Goal: Information Seeking & Learning: Learn about a topic

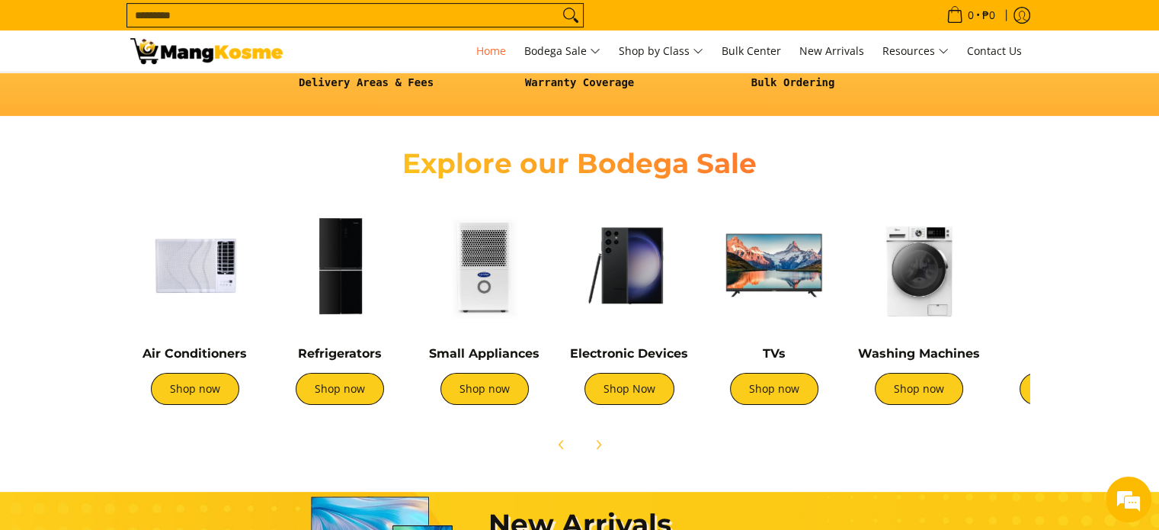
click at [469, 259] on img at bounding box center [485, 265] width 130 height 130
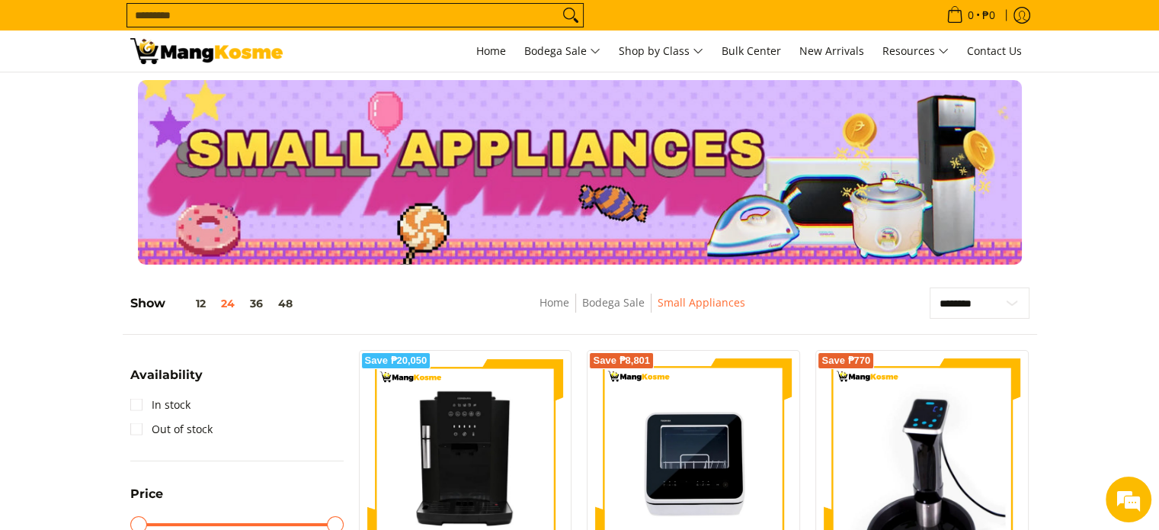
scroll to position [463, 0]
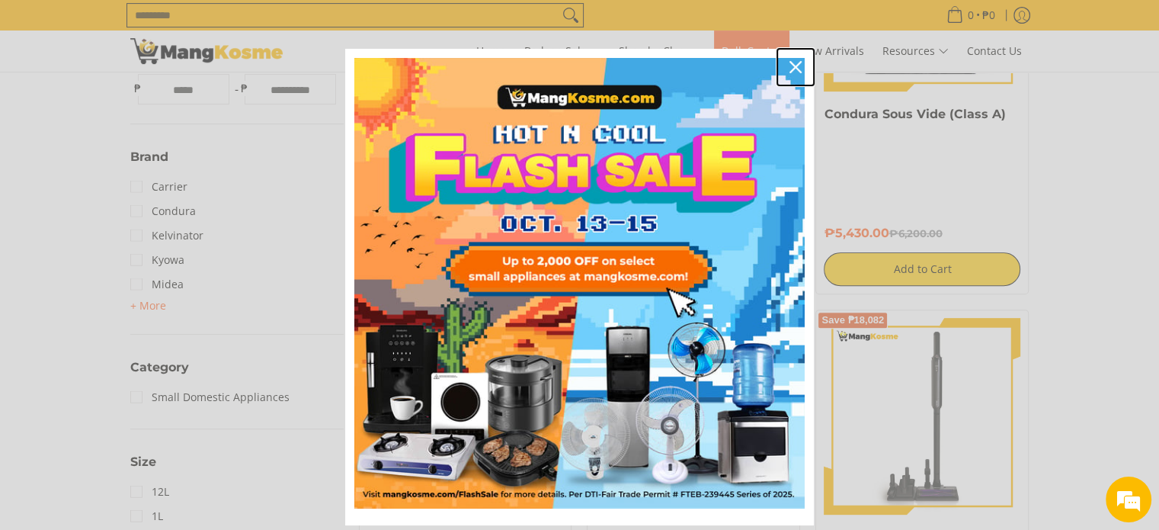
click at [790, 69] on icon "close icon" at bounding box center [796, 67] width 12 height 12
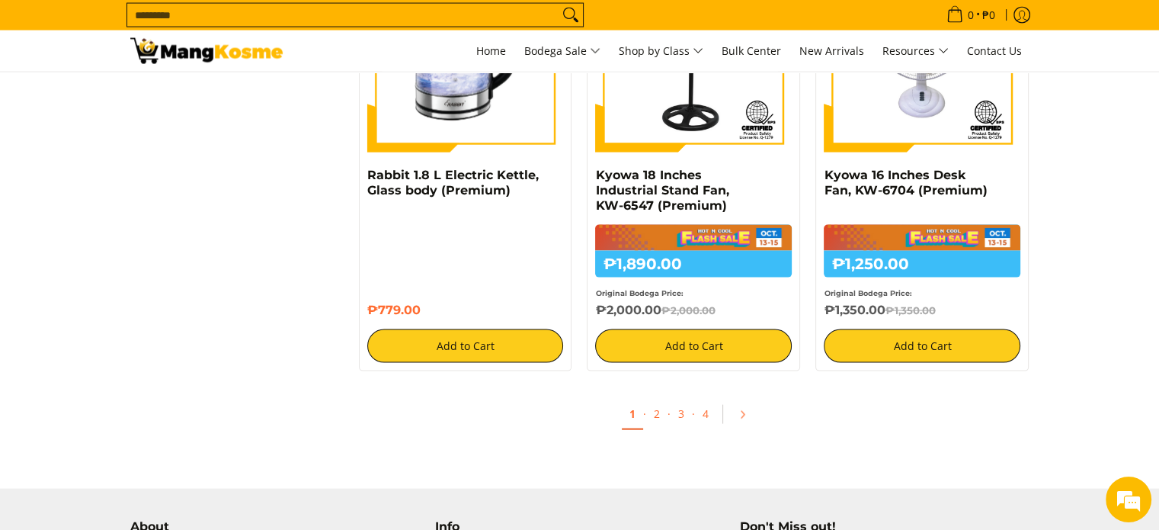
scroll to position [3188, 0]
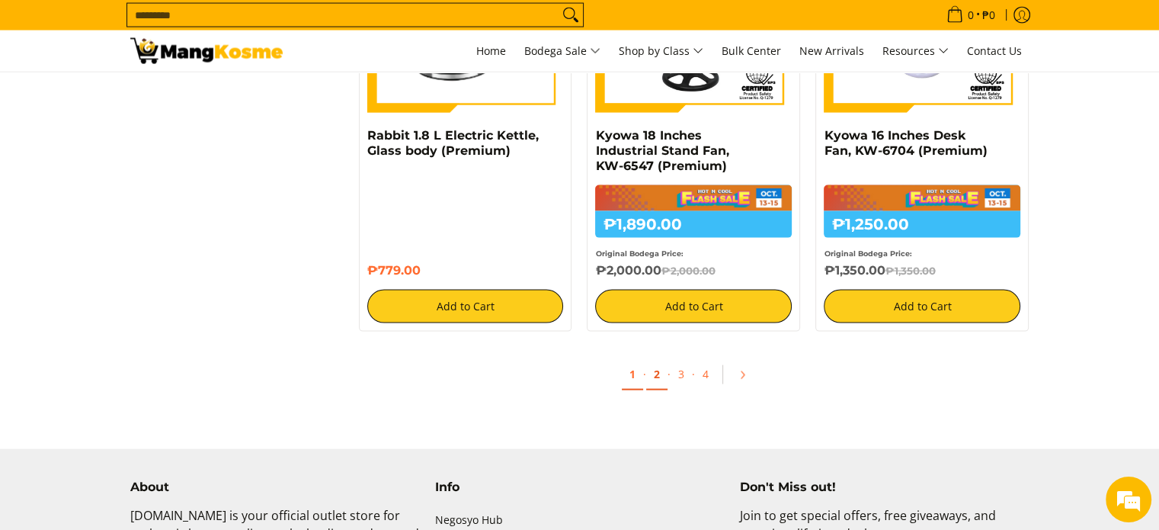
click at [658, 373] on link "2" at bounding box center [656, 374] width 21 height 31
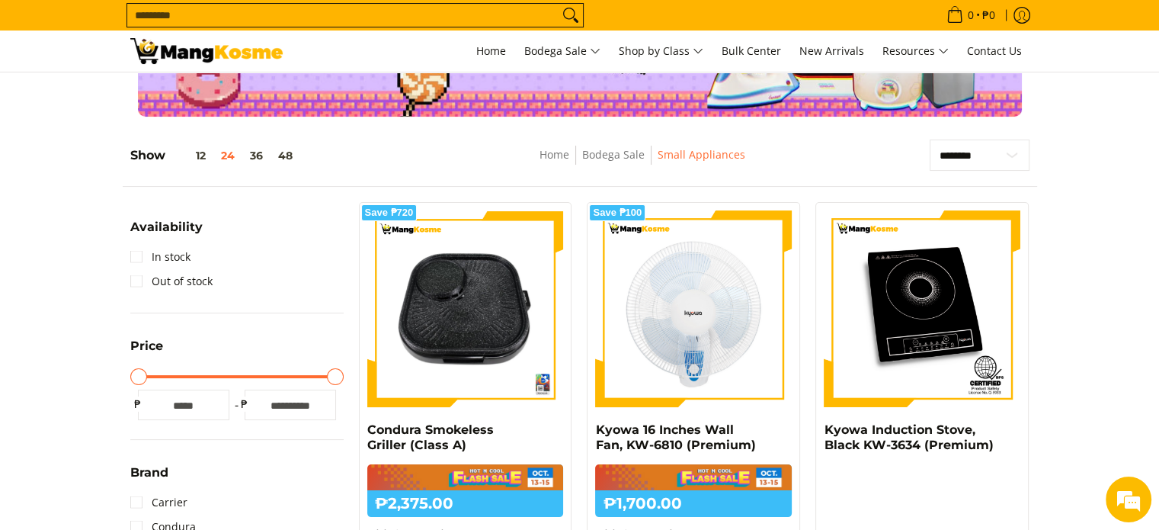
drag, startPoint x: 1170, startPoint y: 59, endPoint x: 1170, endPoint y: 90, distance: 31.2
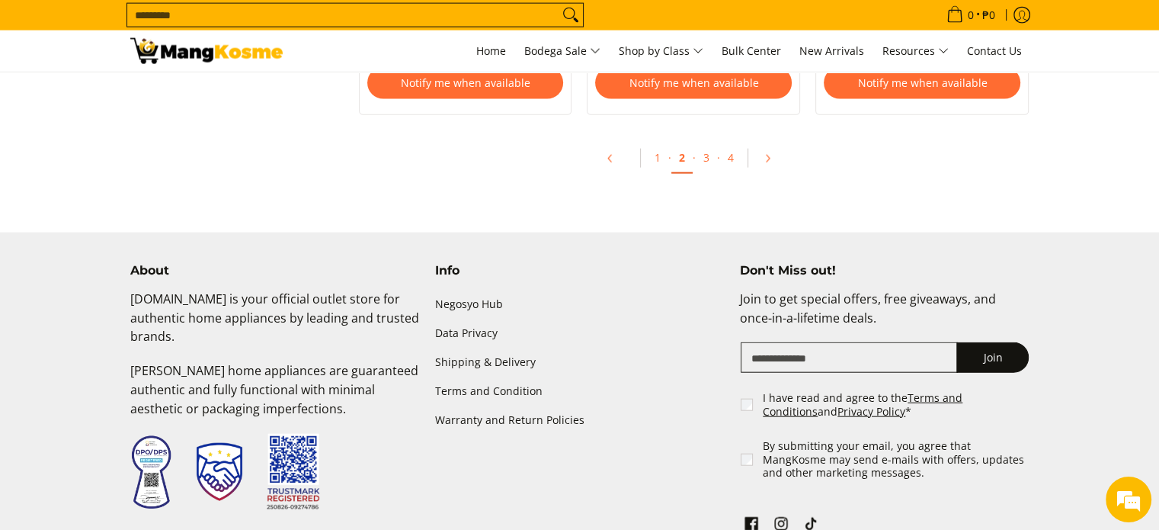
scroll to position [3353, 0]
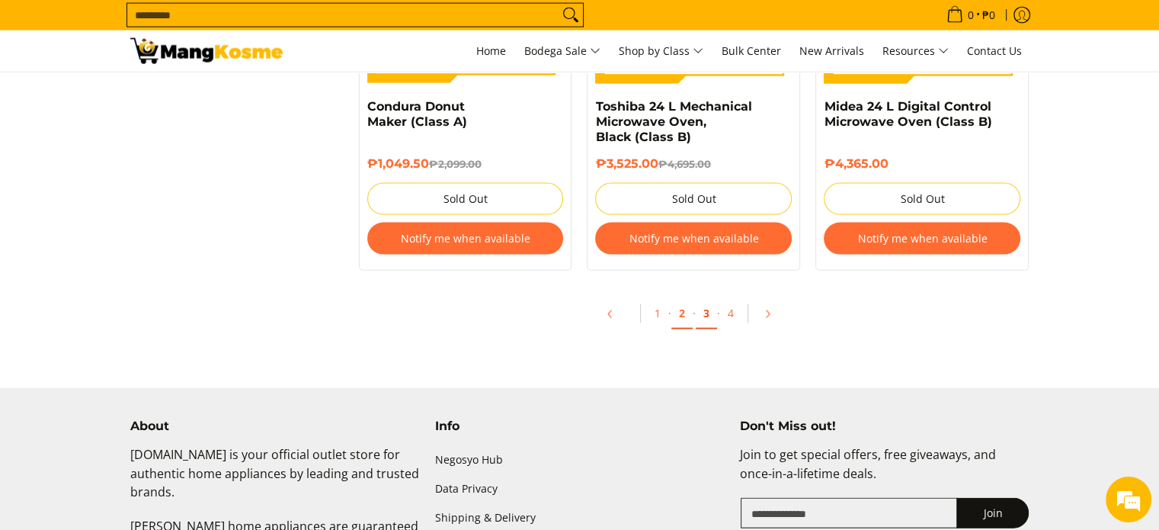
click at [703, 319] on link "3" at bounding box center [706, 313] width 21 height 31
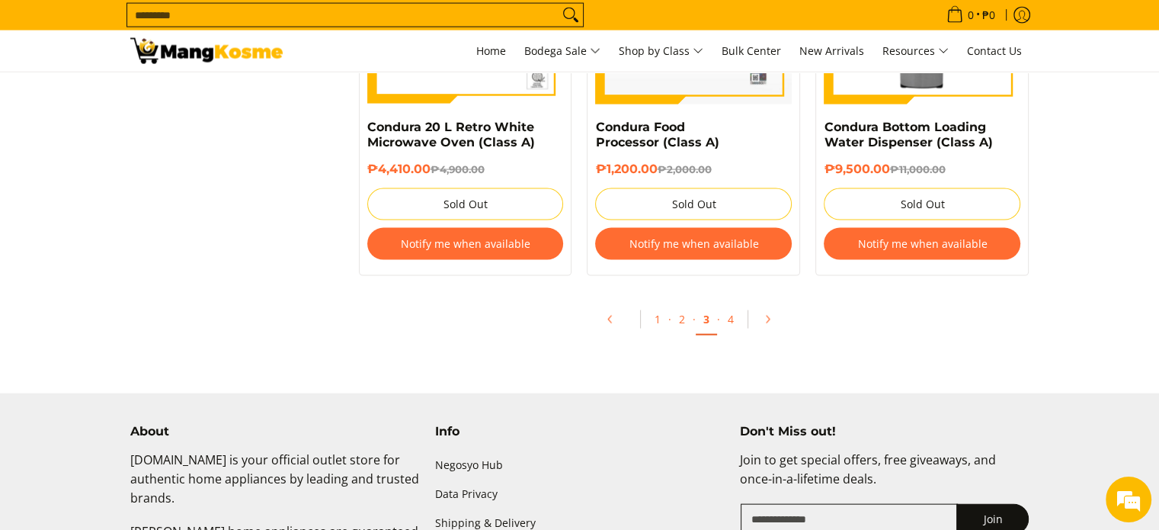
scroll to position [3219, 0]
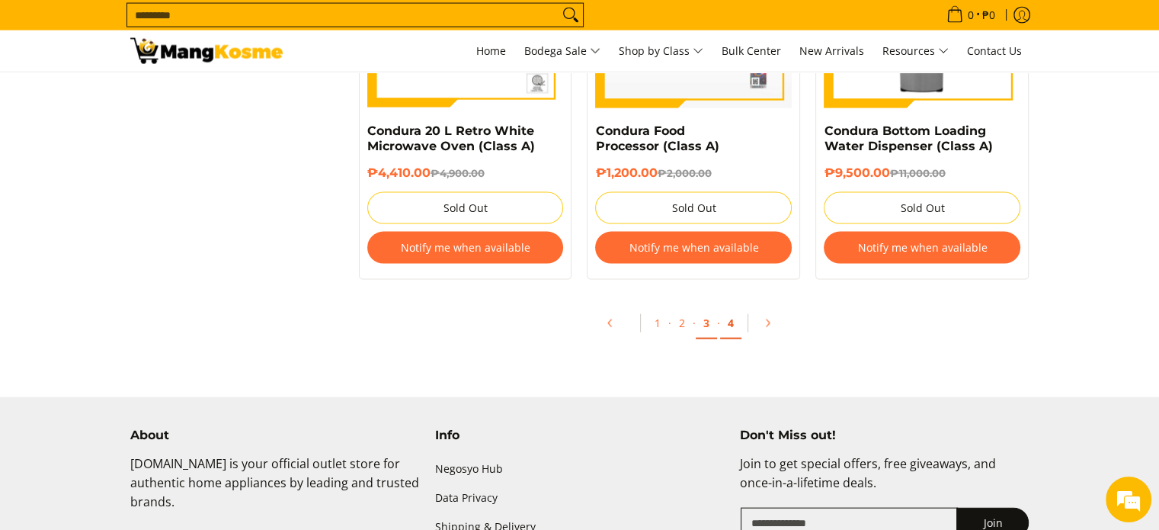
click at [731, 322] on link "4" at bounding box center [730, 323] width 21 height 31
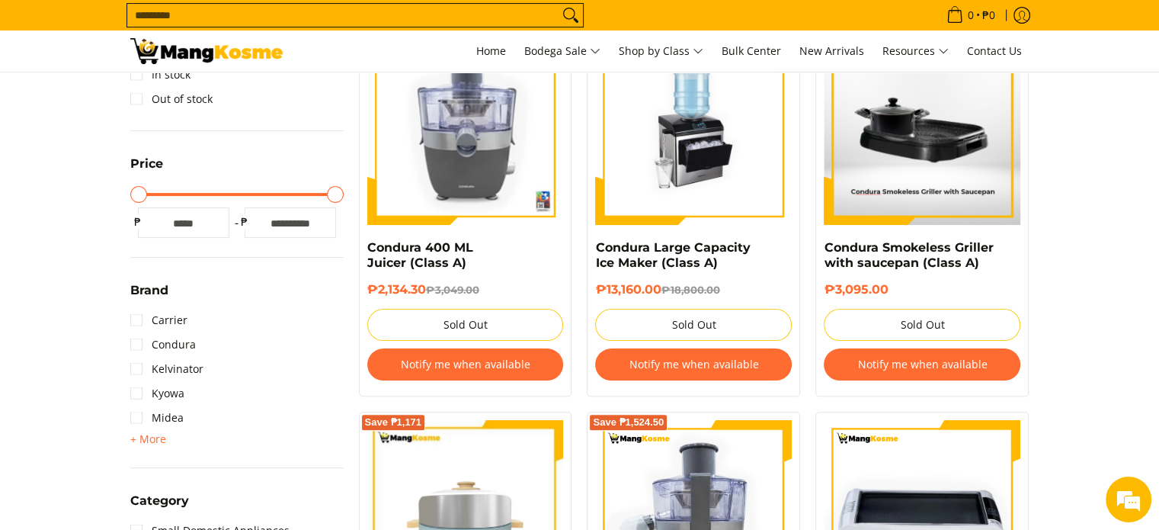
scroll to position [340, 0]
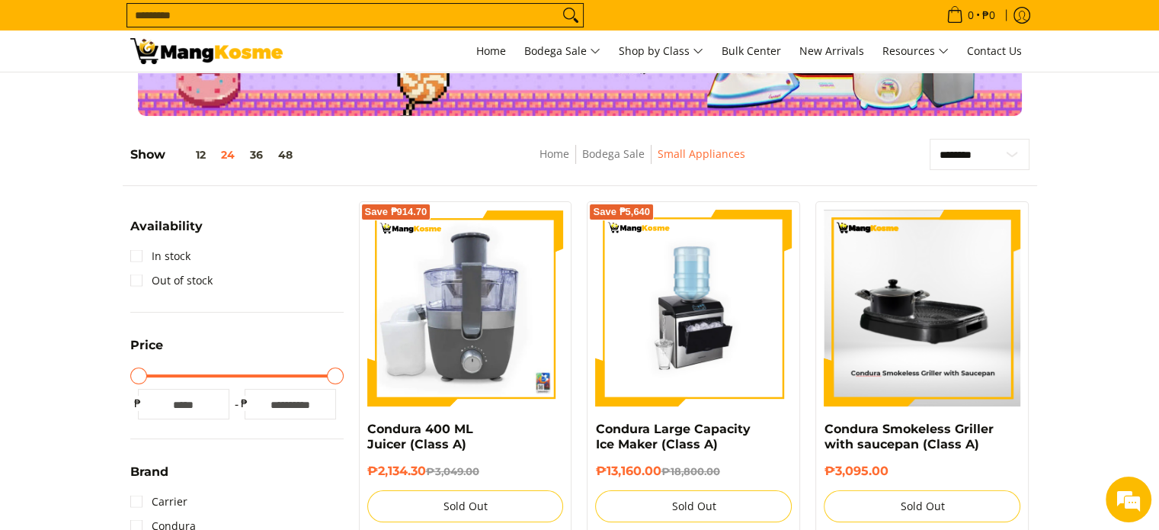
scroll to position [0, 0]
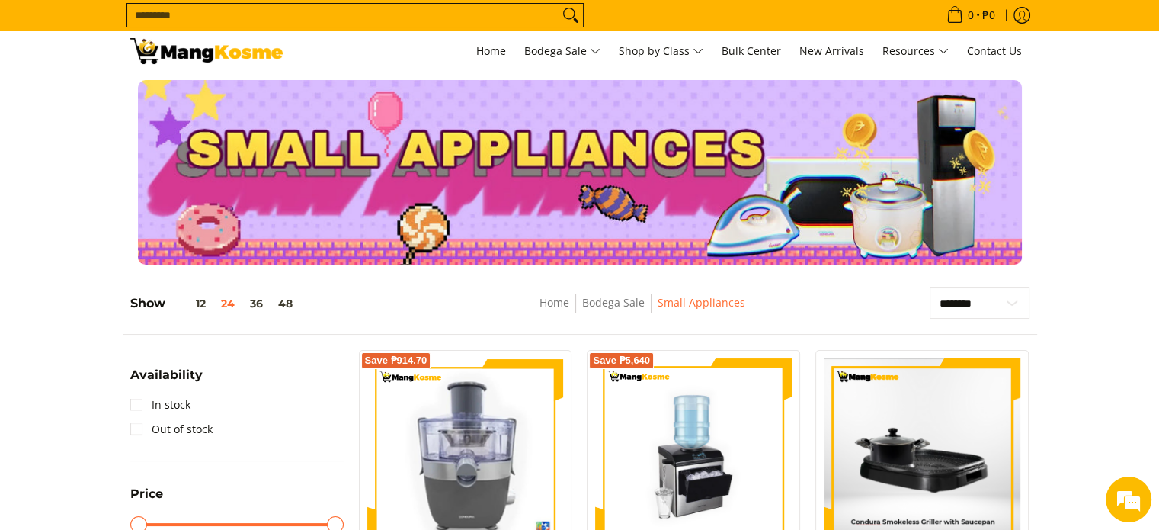
click at [554, 179] on div at bounding box center [579, 172] width 899 height 184
click at [851, 46] on span "New Arrivals" at bounding box center [831, 50] width 65 height 14
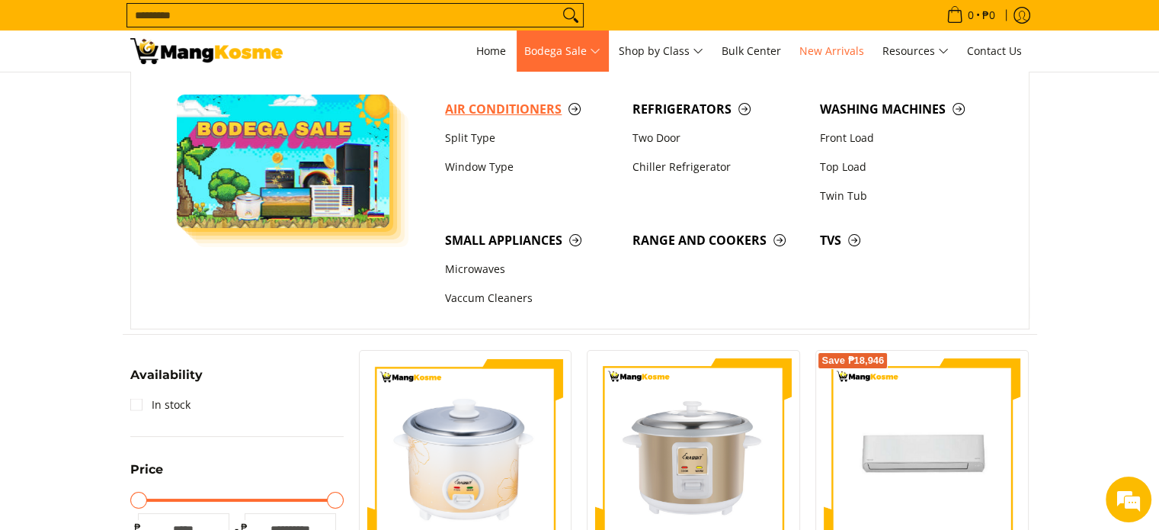
click at [575, 107] on span "Air Conditioners" at bounding box center [531, 109] width 172 height 19
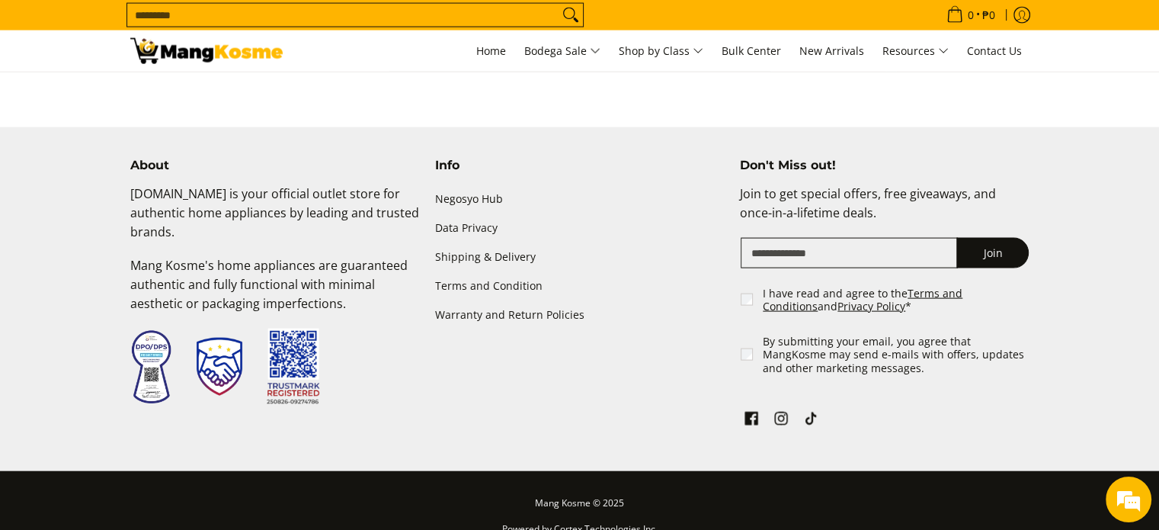
scroll to position [2781, 0]
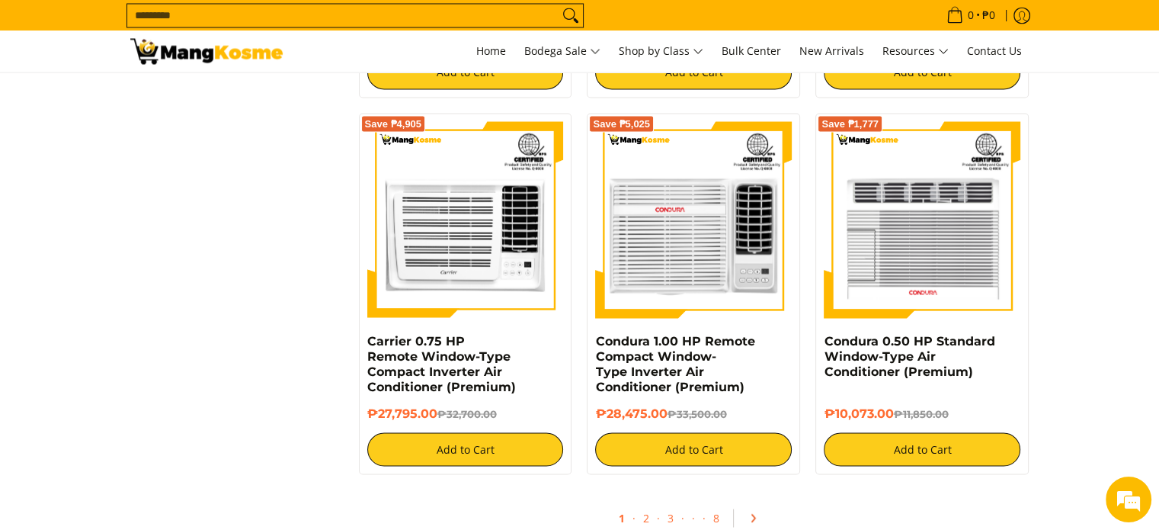
click at [752, 517] on icon "Pagination" at bounding box center [753, 517] width 3 height 7
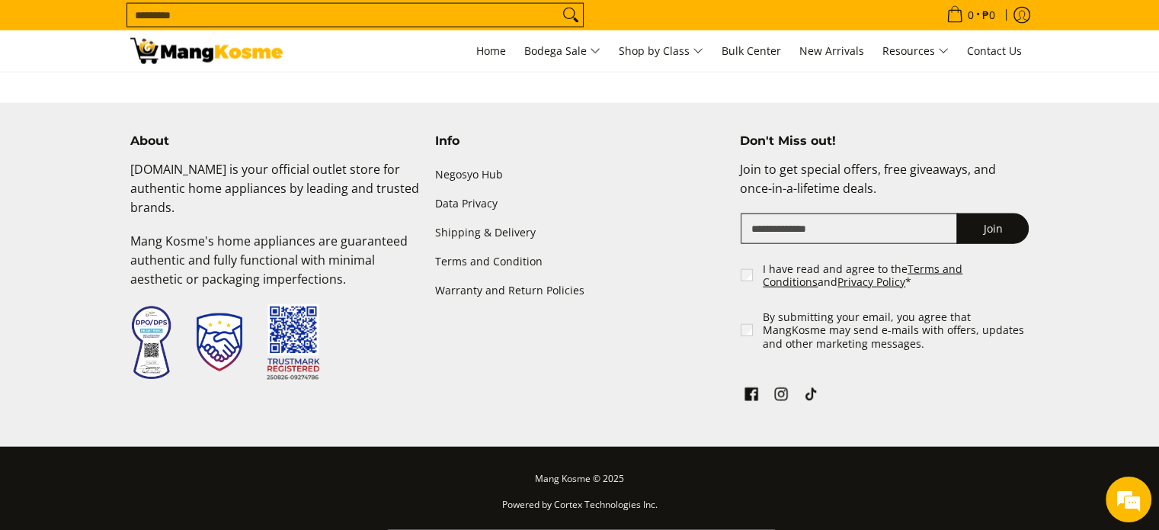
scroll to position [2946, 0]
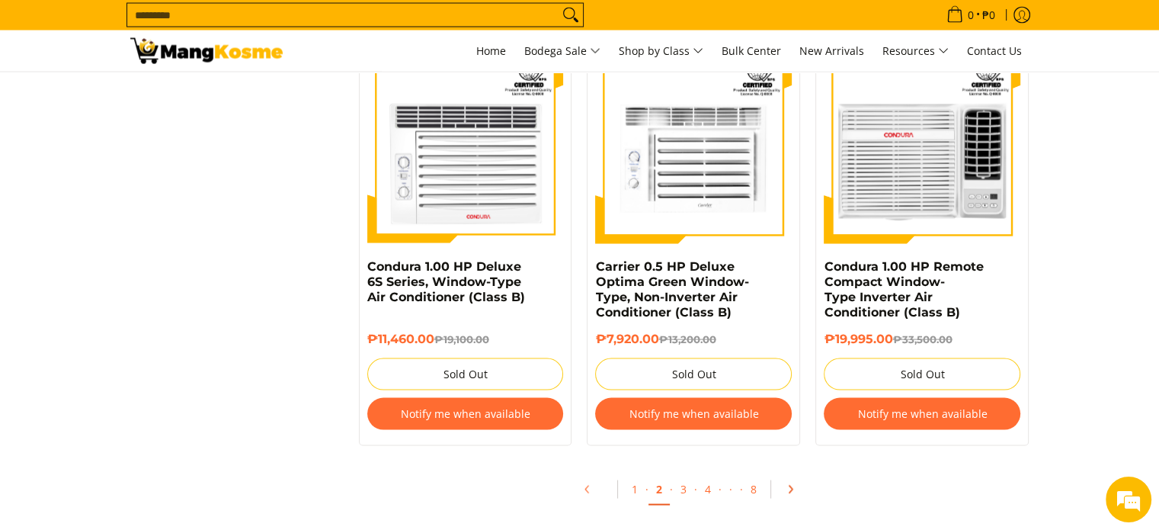
click at [788, 493] on icon "Pagination" at bounding box center [790, 489] width 11 height 11
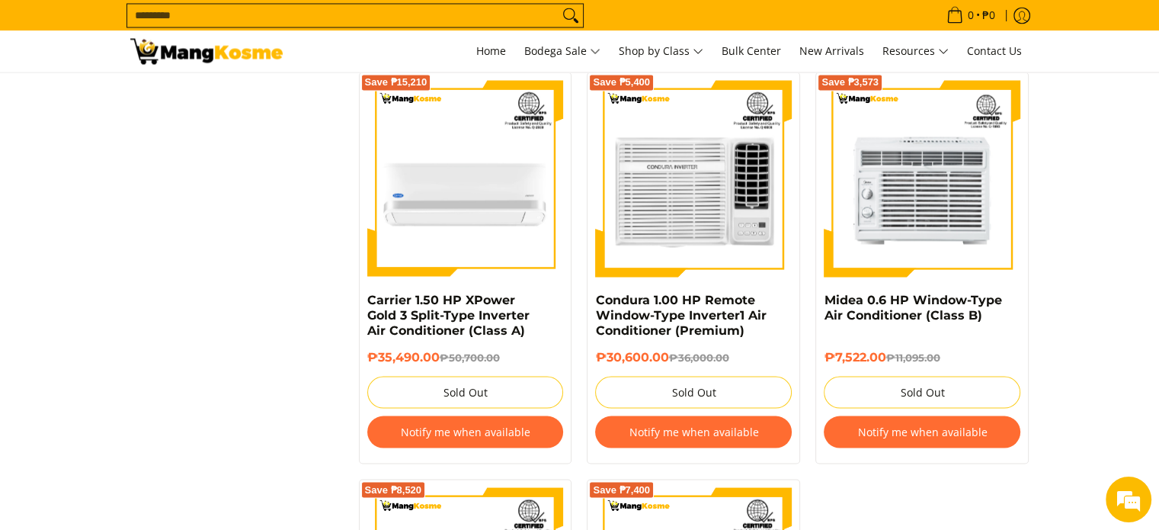
scroll to position [3245, 0]
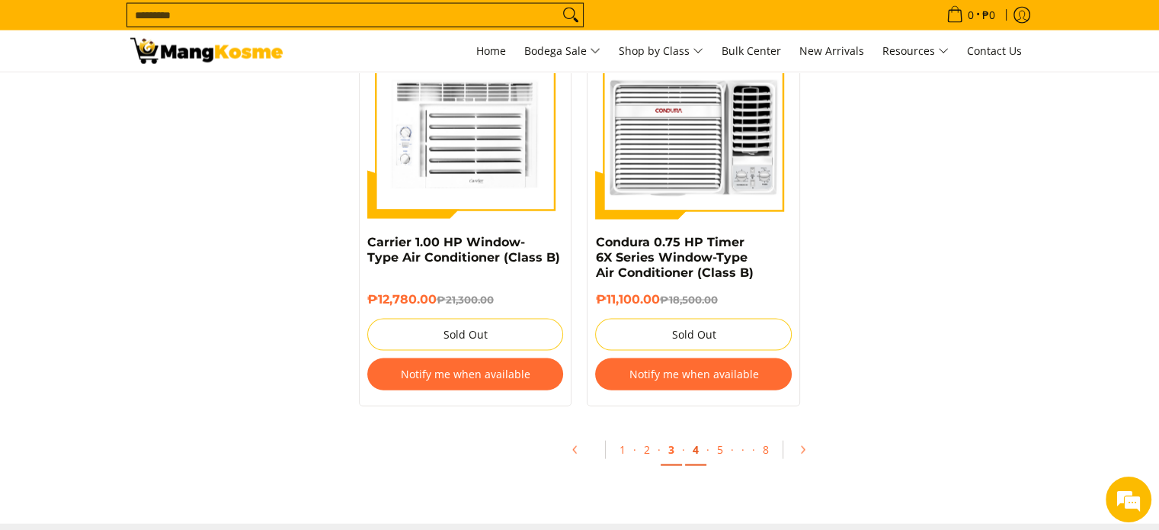
click at [696, 438] on link "4" at bounding box center [695, 449] width 21 height 31
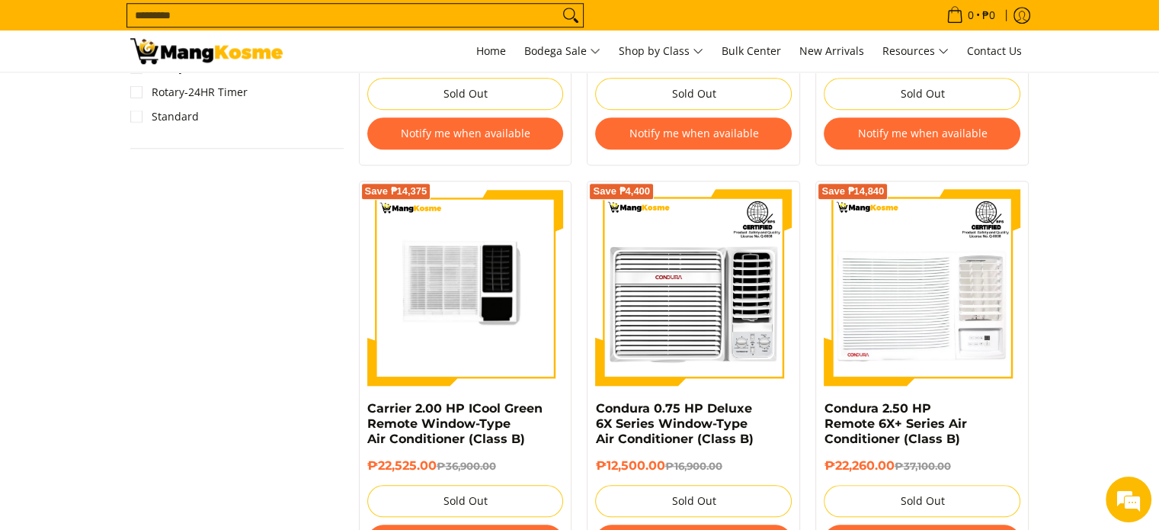
scroll to position [1854, 0]
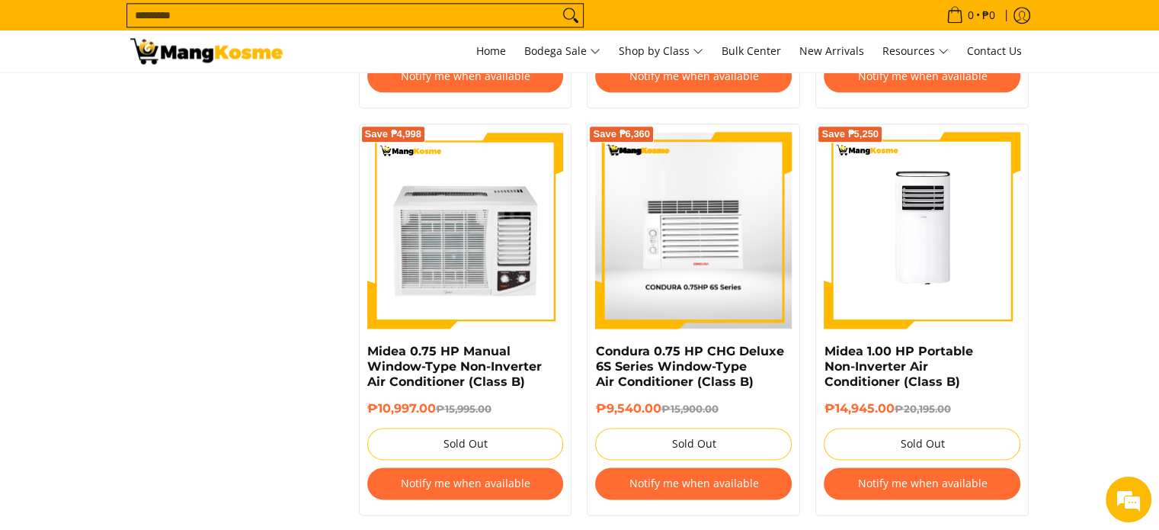
click at [922, 490] on button "Notify me when available" at bounding box center [922, 483] width 197 height 32
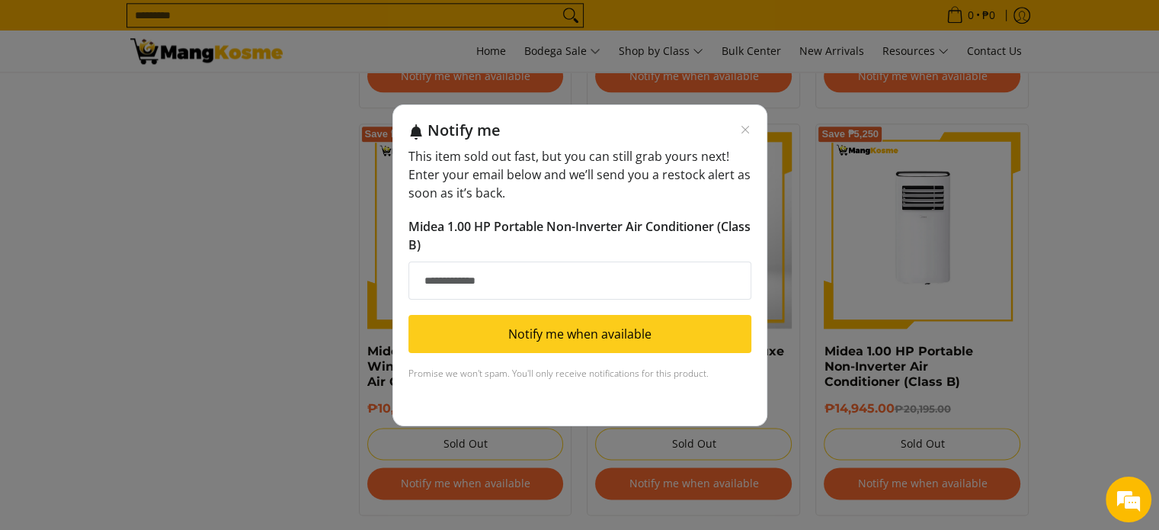
scroll to position [0, 0]
click at [476, 273] on input "Email address" at bounding box center [579, 280] width 343 height 38
type input "**********"
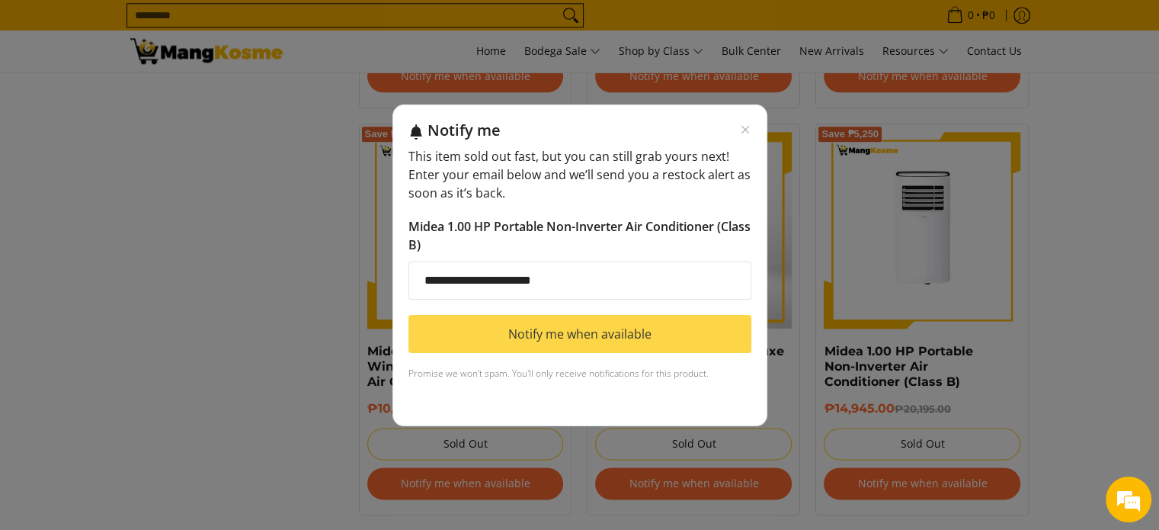
click at [533, 331] on button "Notify me when available" at bounding box center [579, 334] width 343 height 38
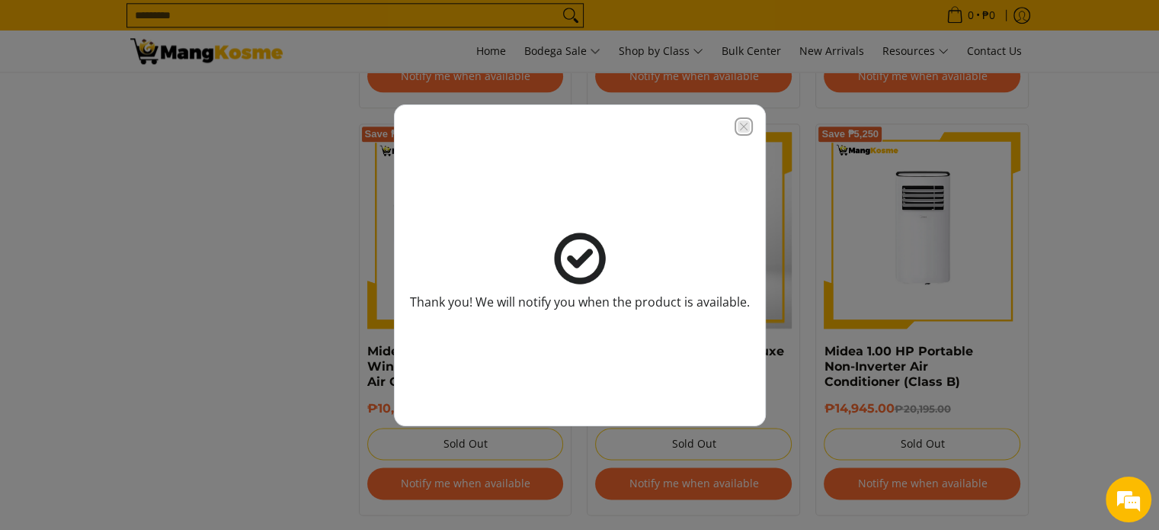
click at [745, 123] on icon "Close modal" at bounding box center [743, 126] width 8 height 8
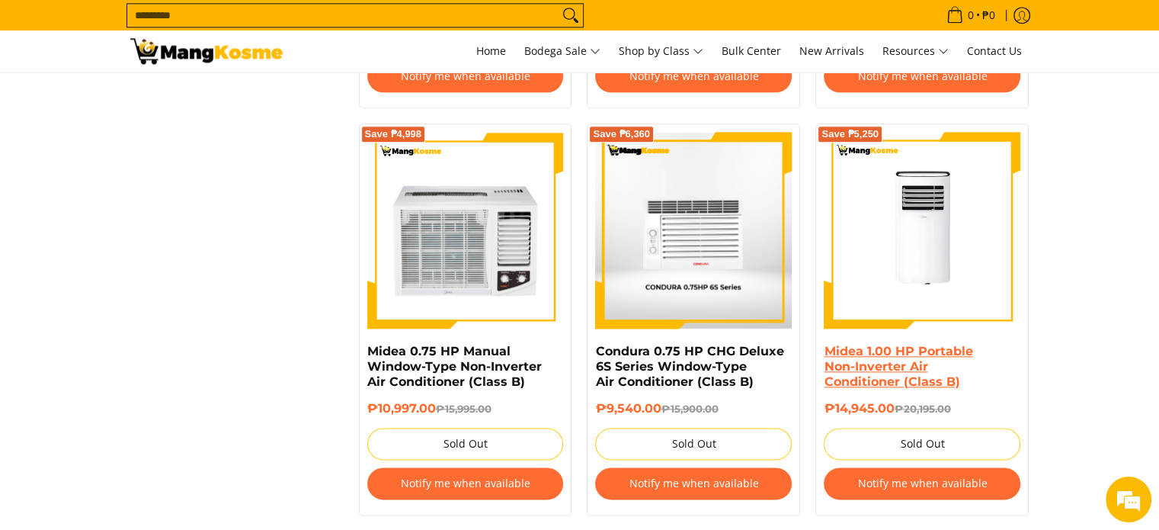
click at [847, 351] on link "Midea 1.00 HP Portable Non-Inverter Air Conditioner (Class B)" at bounding box center [898, 366] width 149 height 45
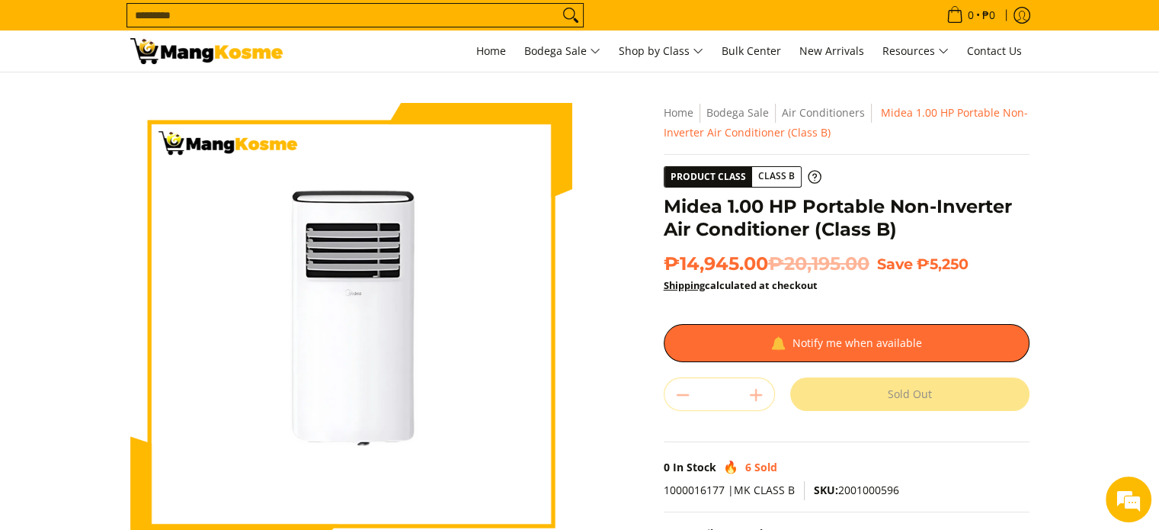
click at [662, 200] on div "**********" at bounding box center [846, 390] width 381 height 575
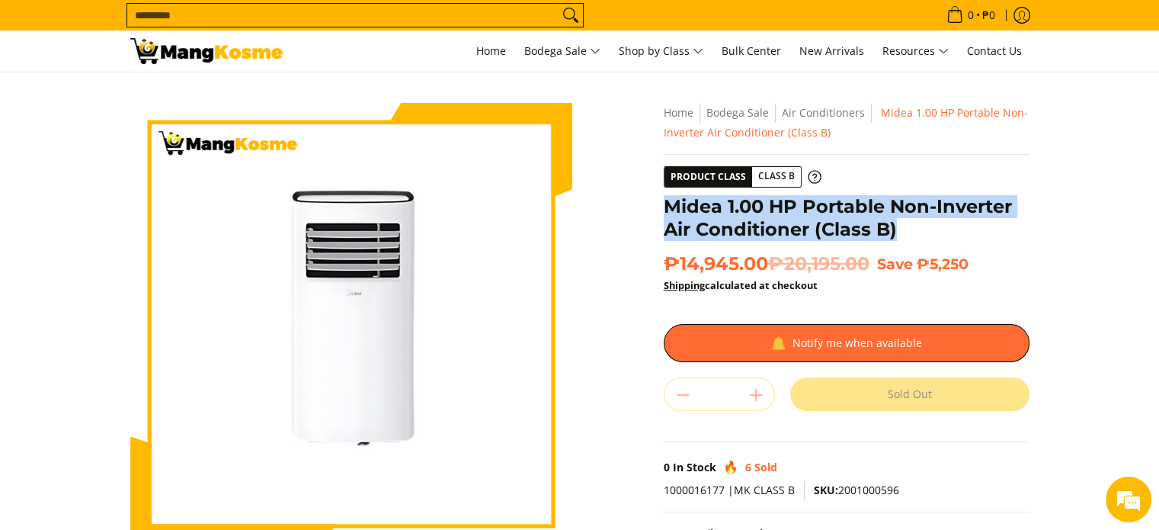
drag, startPoint x: 662, startPoint y: 200, endPoint x: 886, endPoint y: 235, distance: 227.4
click at [886, 235] on div "**********" at bounding box center [846, 390] width 381 height 575
copy h1 "Midea 1.00 HP Portable Non-Inverter Air Conditioner (Class B)"
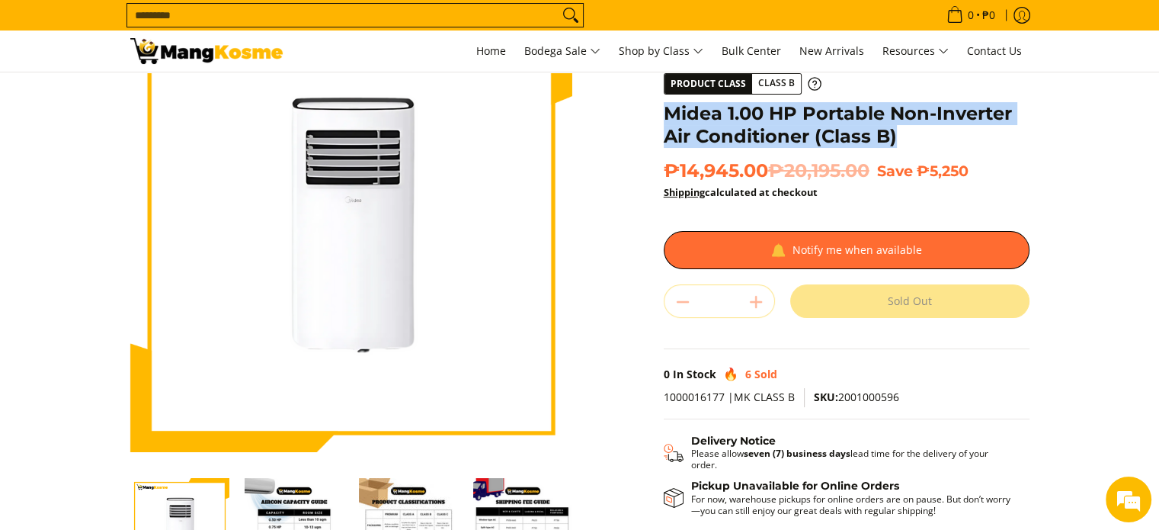
scroll to position [556, 0]
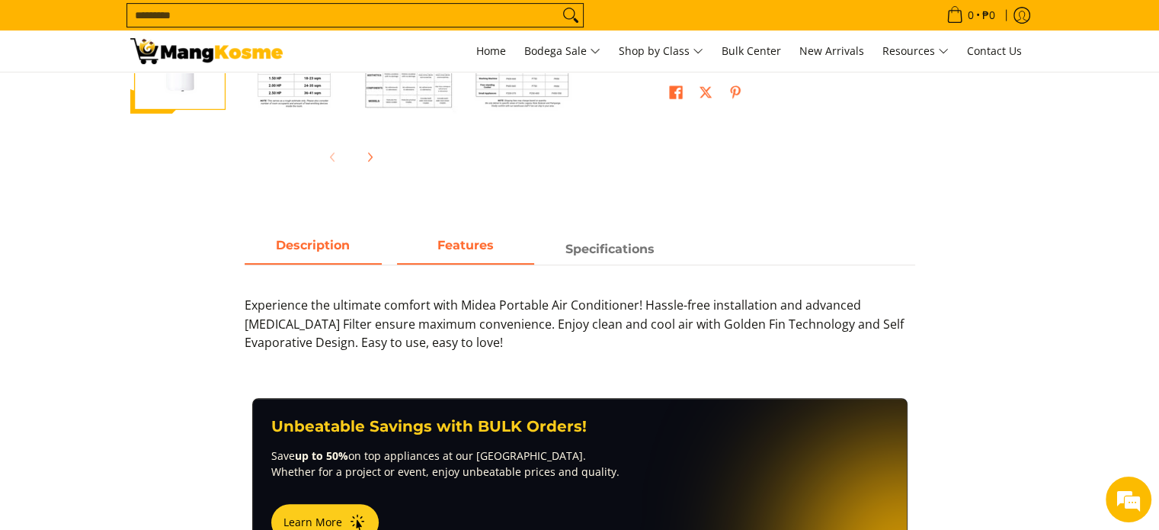
click at [469, 246] on span "Features" at bounding box center [465, 248] width 137 height 27
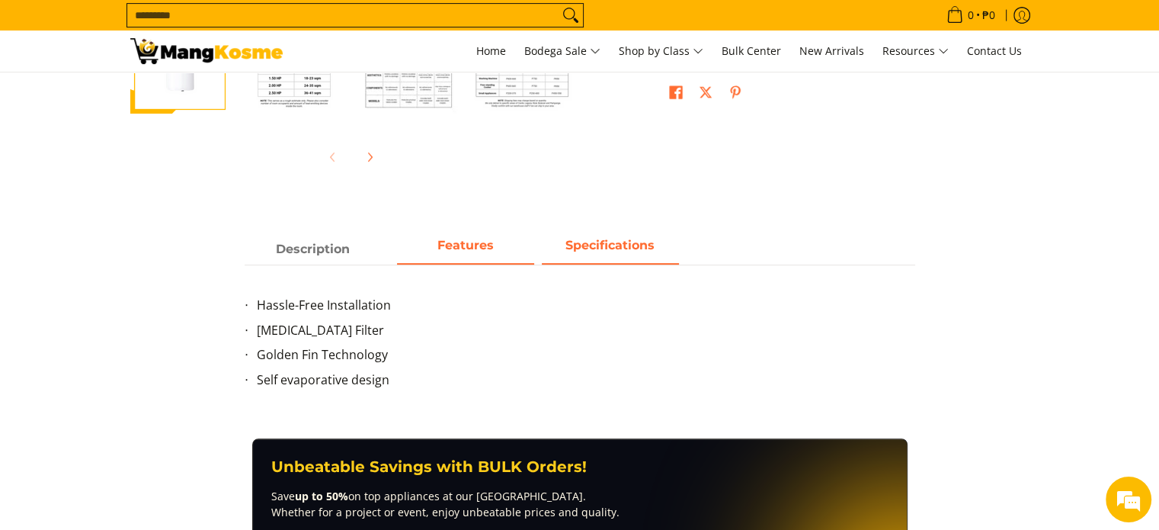
click at [610, 242] on span "Specifications" at bounding box center [610, 248] width 137 height 27
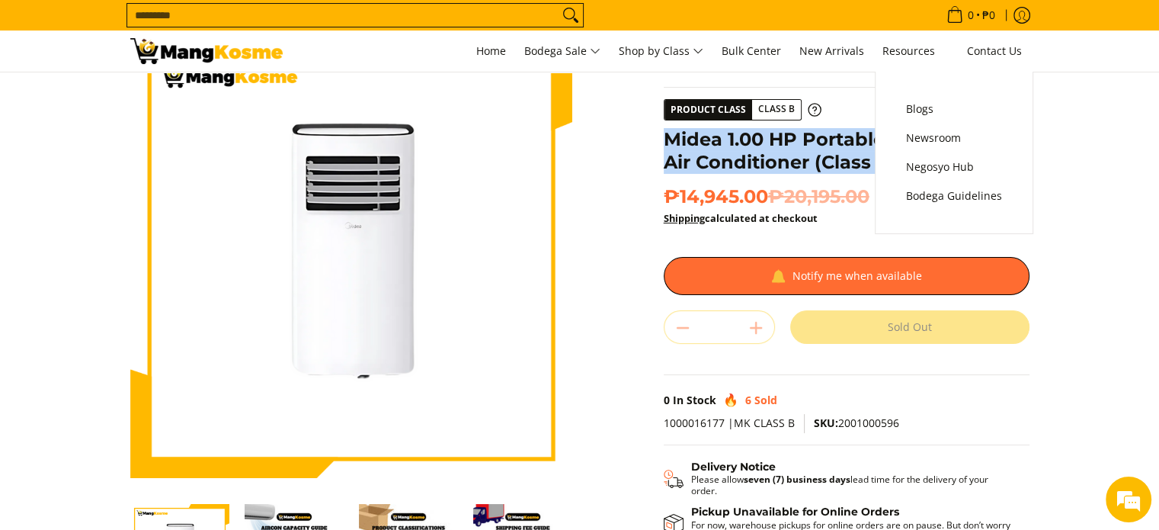
scroll to position [0, 0]
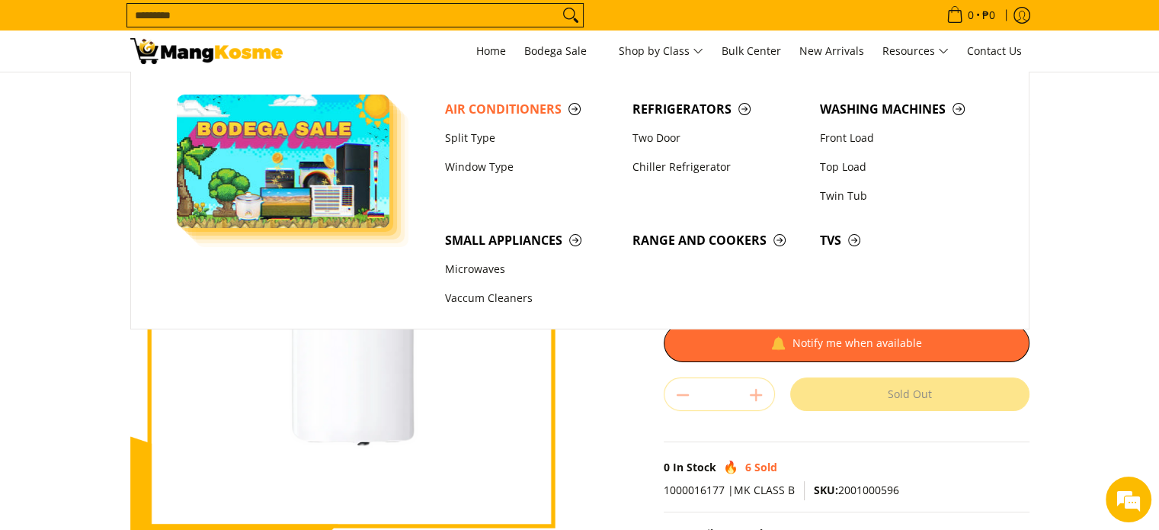
click at [1134, 257] on section "Skip to Main Content Enable zoom Disable zoom Enable zoom Disable zoom Enable z…" at bounding box center [579, 420] width 1159 height 696
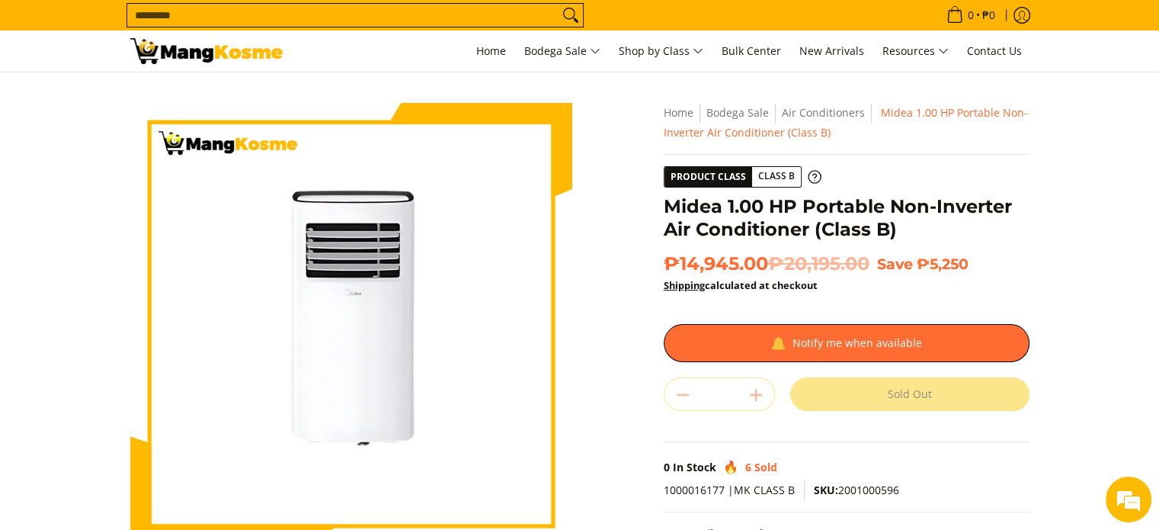
click at [806, 228] on h1 "Midea 1.00 HP Portable Non-Inverter Air Conditioner (Class B)" at bounding box center [847, 218] width 366 height 46
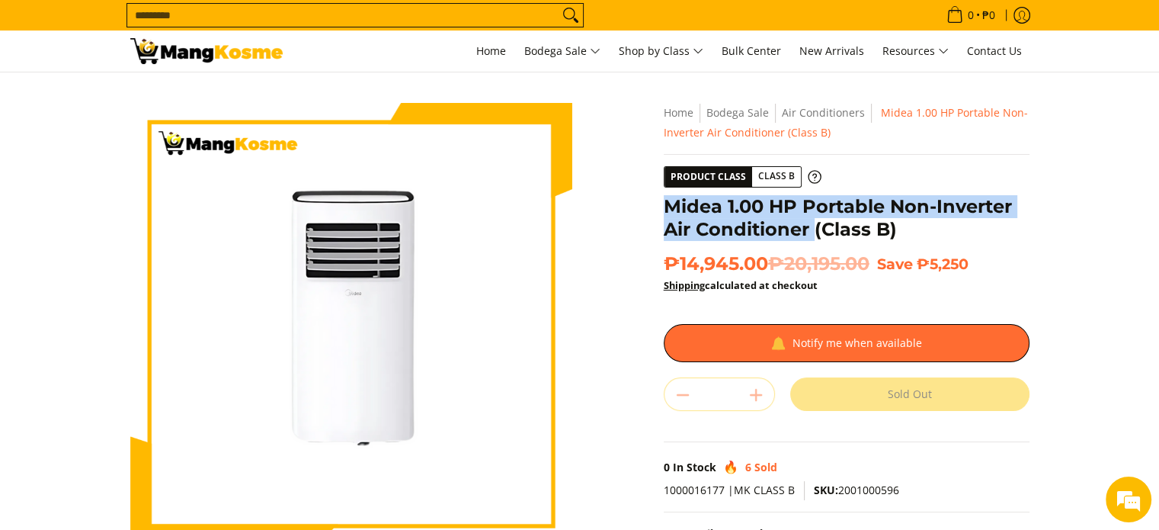
drag, startPoint x: 806, startPoint y: 228, endPoint x: 669, endPoint y: 210, distance: 137.5
click at [669, 210] on h1 "Midea 1.00 HP Portable Non-Inverter Air Conditioner (Class B)" at bounding box center [847, 218] width 366 height 46
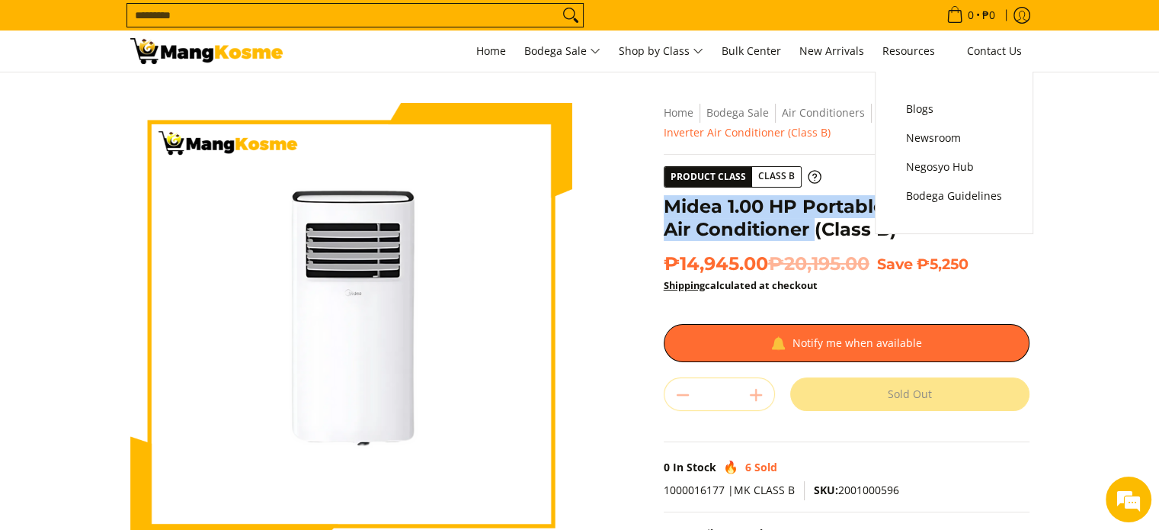
copy h1 "Midea 1.00 HP Portable Non-Inverter Air Conditioner"
